Goal: Task Accomplishment & Management: Manage account settings

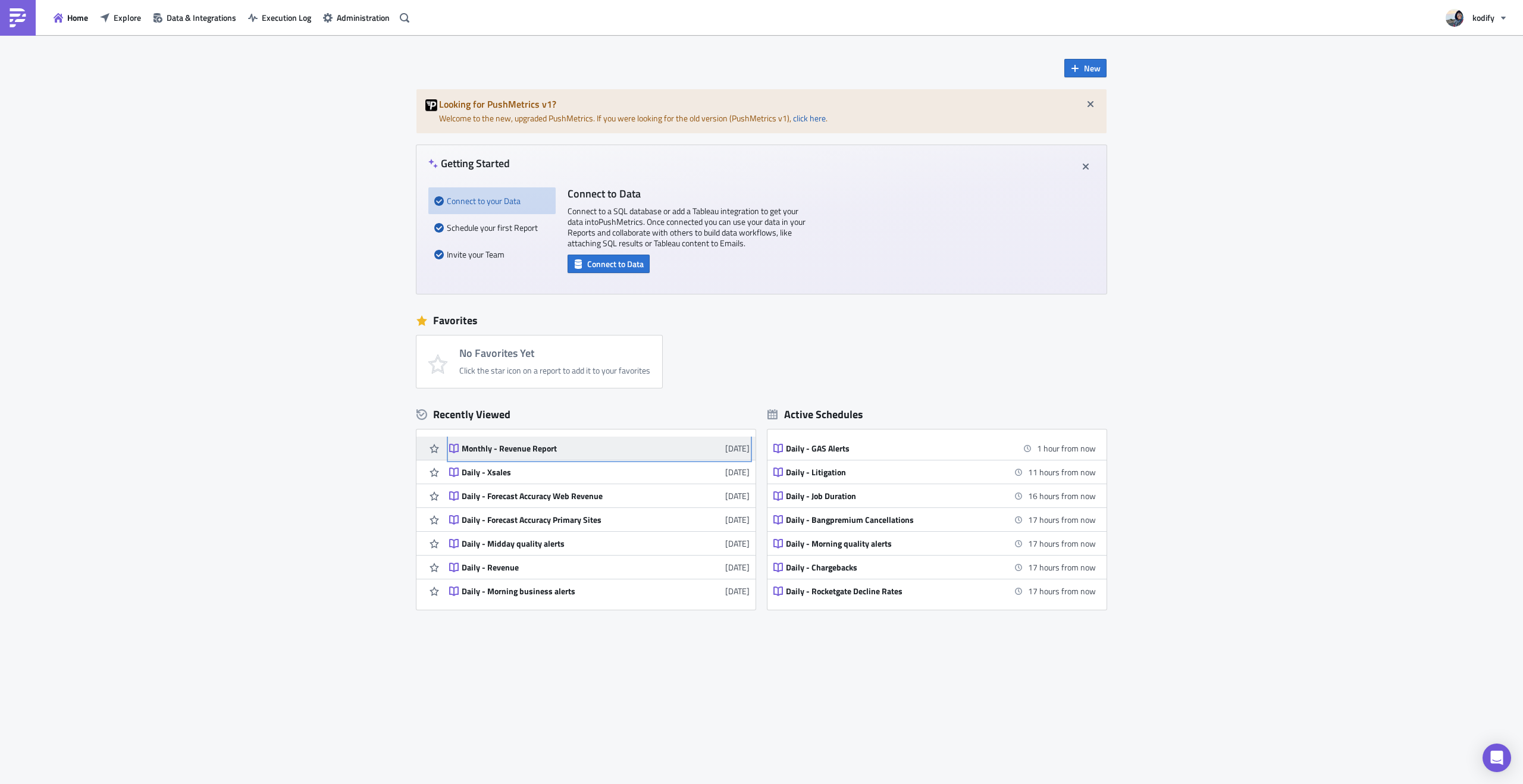
click at [470, 445] on div "Monthly - Revenue Report" at bounding box center [566, 448] width 209 height 11
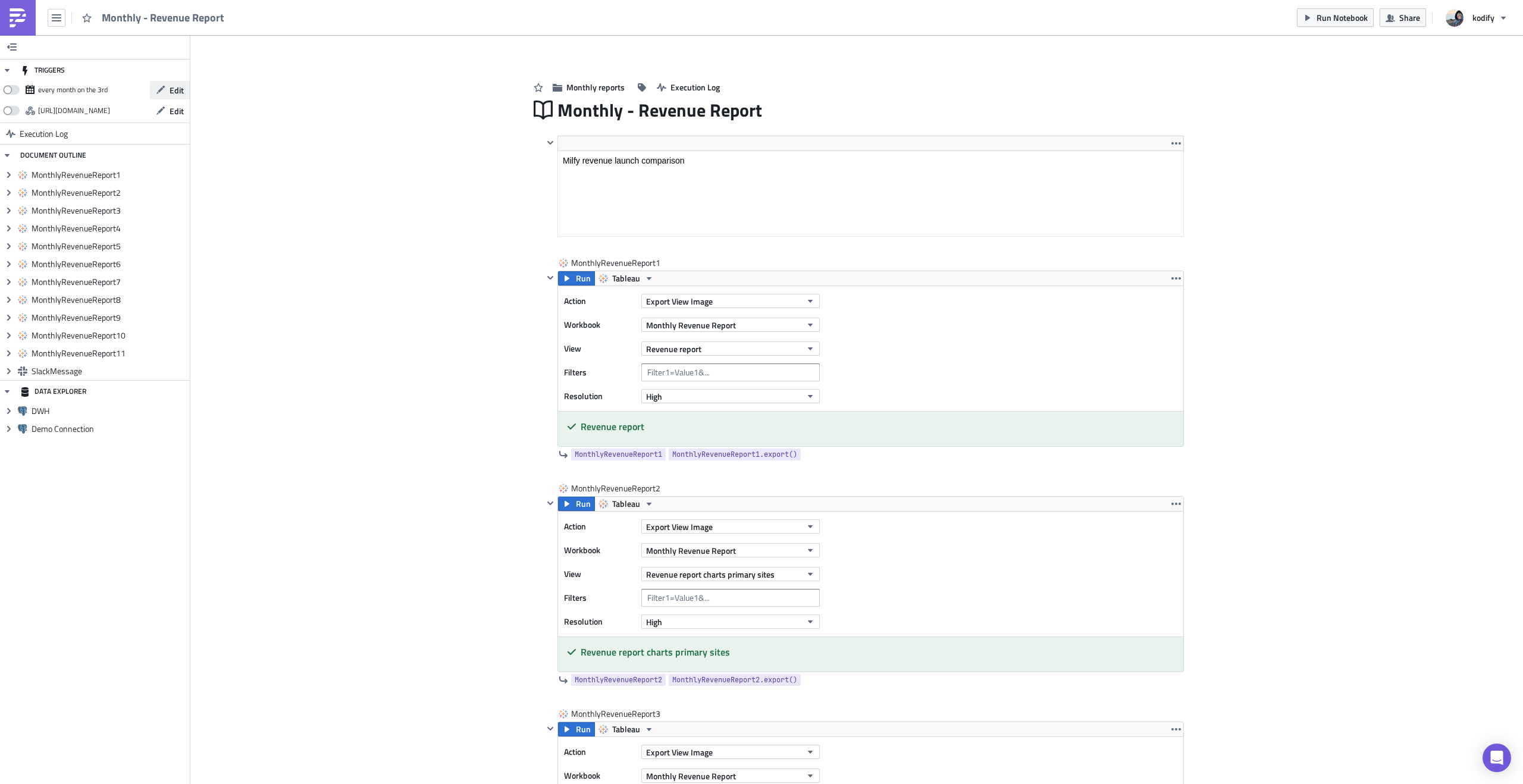
click at [187, 88] on button "Edit" at bounding box center [170, 90] width 40 height 18
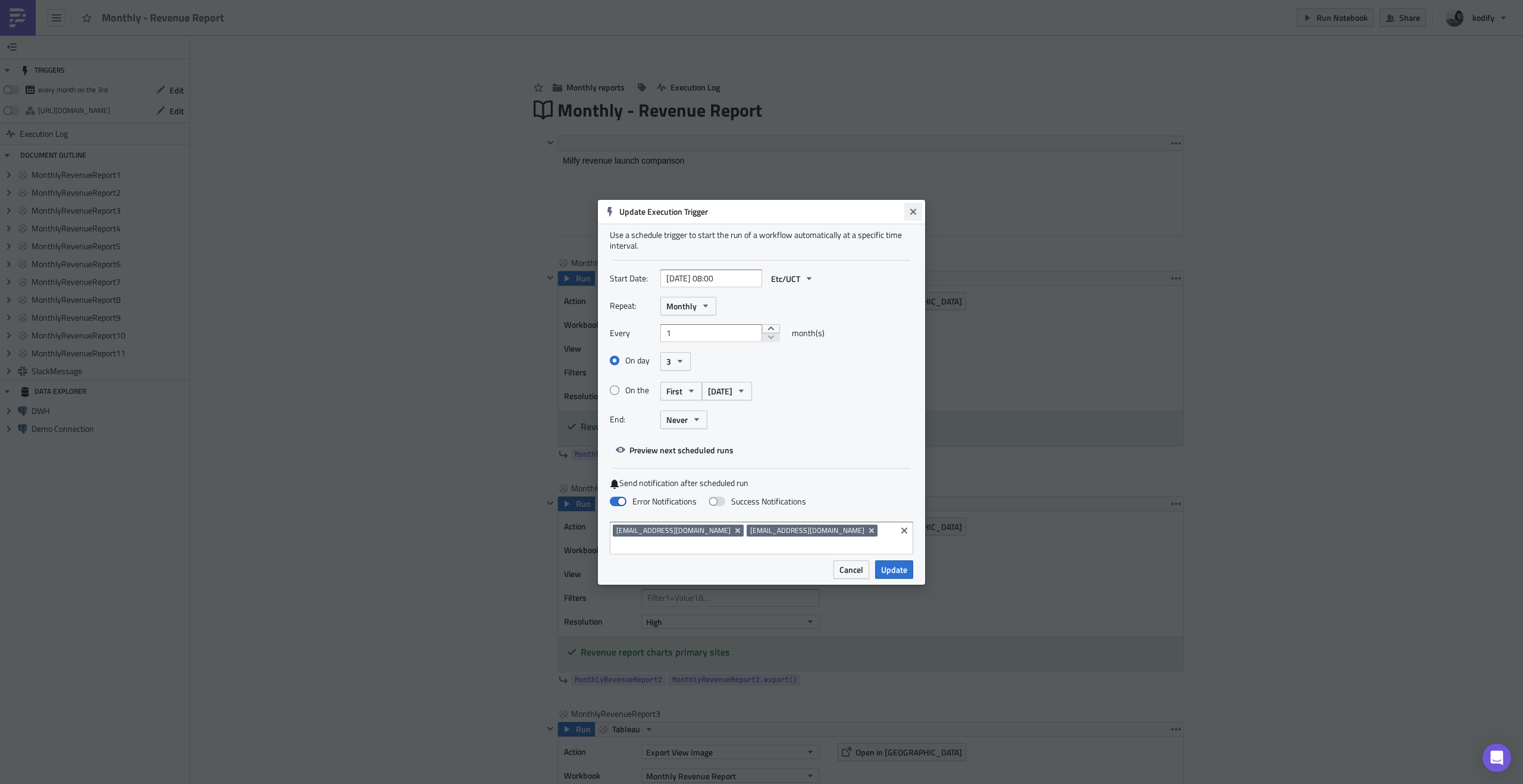
click at [909, 215] on icon "Close" at bounding box center [914, 212] width 10 height 10
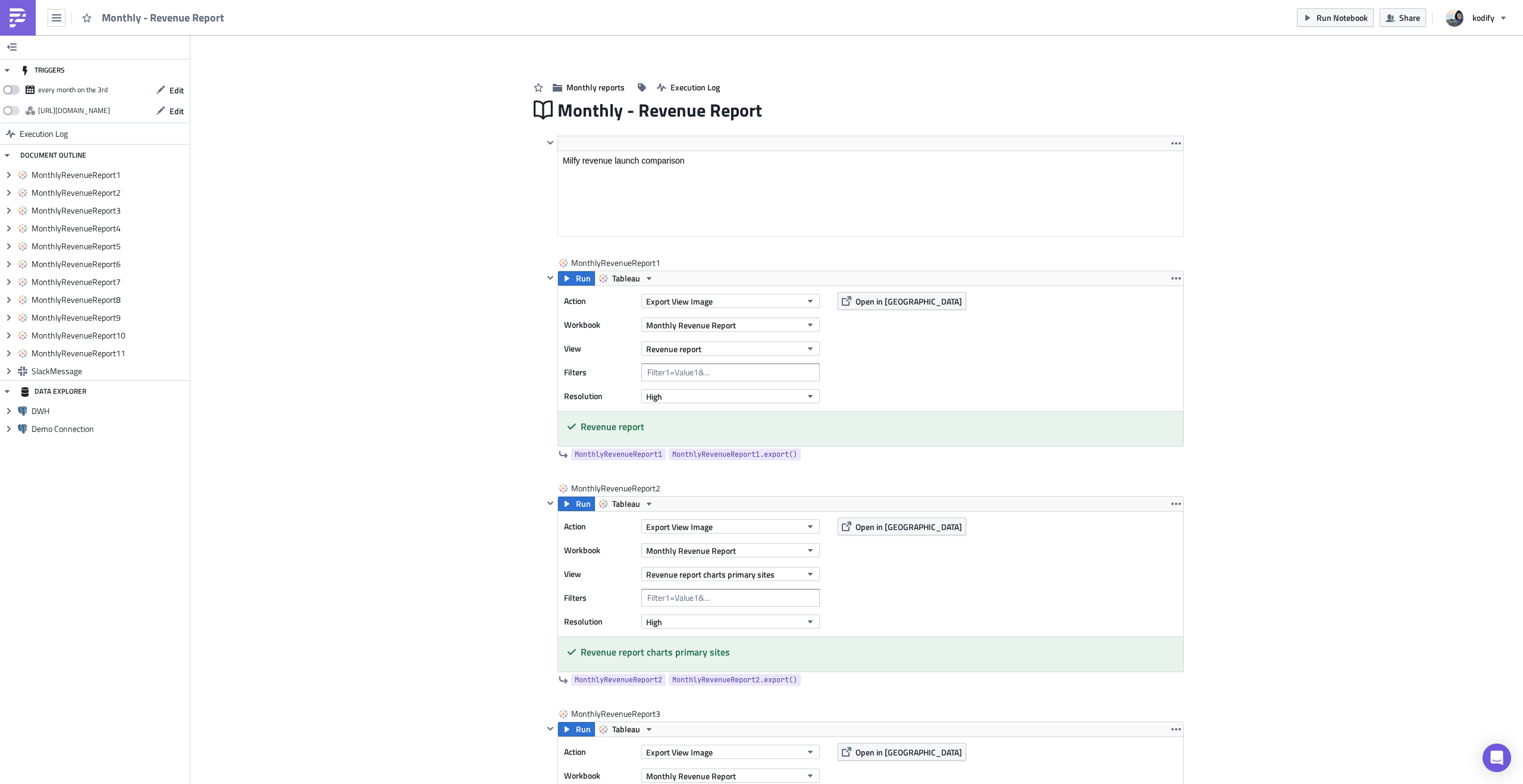
click at [10, 88] on span at bounding box center [11, 90] width 17 height 10
click at [10, 88] on input "checkbox" at bounding box center [9, 86] width 8 height 8
click at [17, 92] on span at bounding box center [11, 90] width 17 height 10
click at [13, 90] on input "checkbox" at bounding box center [9, 86] width 8 height 8
checkbox input "false"
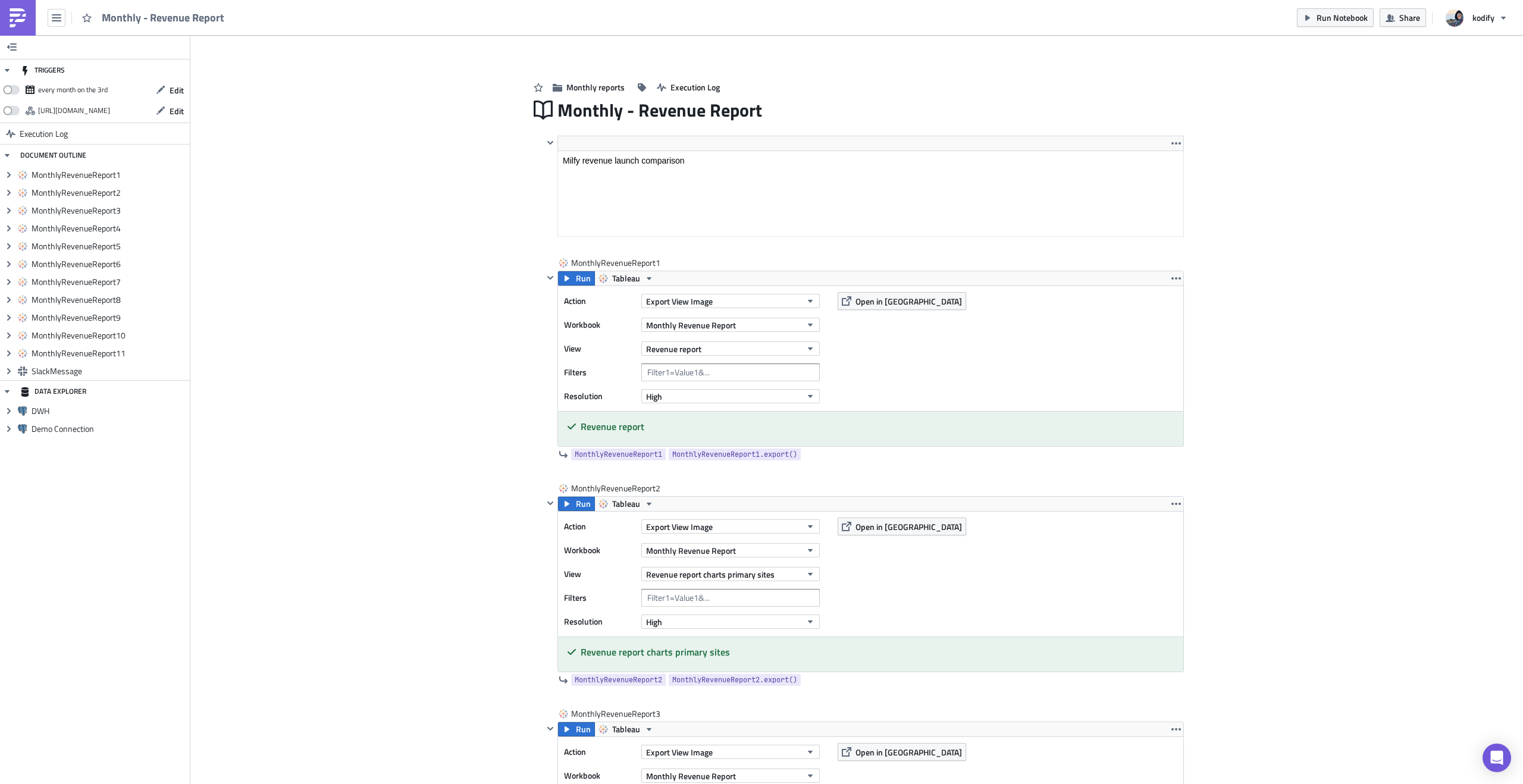
click at [188, 13] on span "Monthly - Revenue Report" at bounding box center [163, 17] width 124 height 13
